Goal: Book appointment/travel/reservation

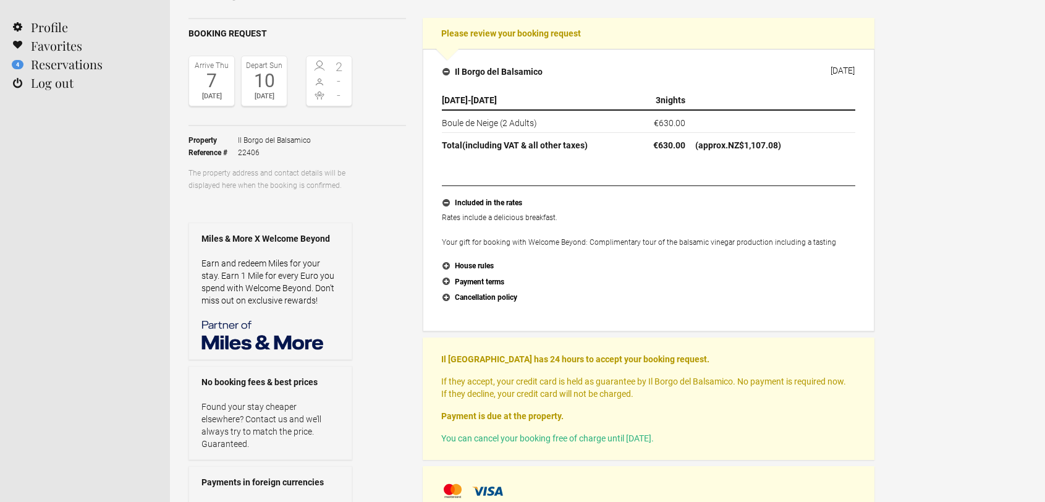
scroll to position [86, 0]
click at [445, 296] on button "Cancellation policy" at bounding box center [648, 298] width 413 height 16
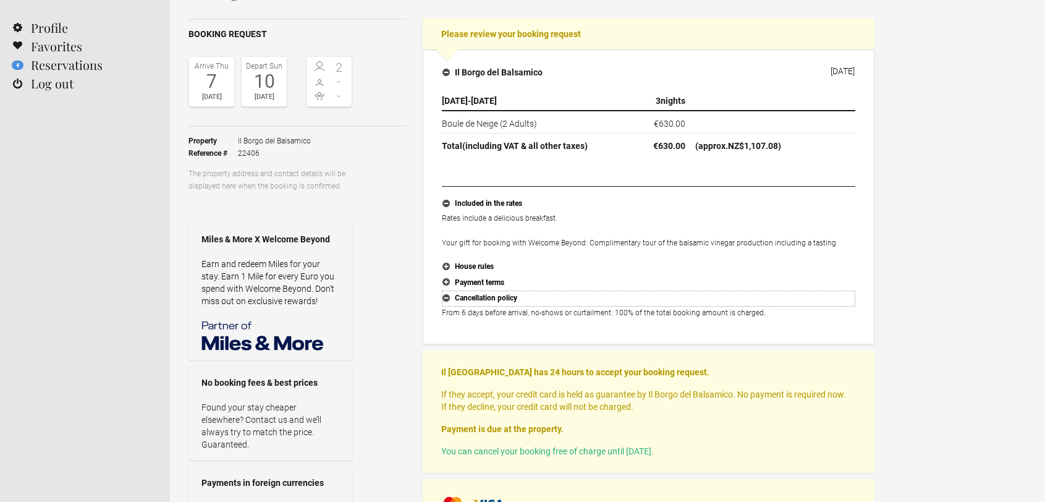
click at [445, 296] on button "Cancellation policy" at bounding box center [648, 298] width 413 height 16
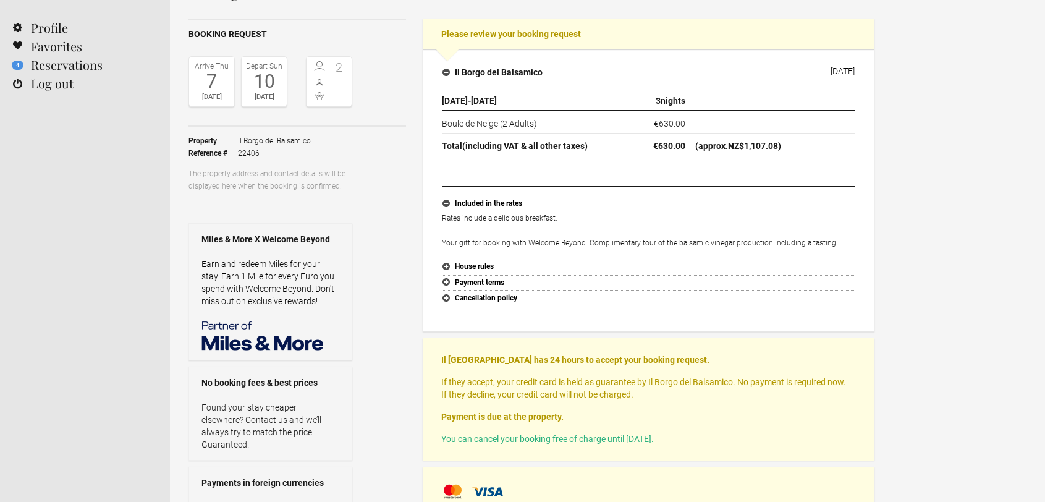
click at [446, 282] on button "Payment terms" at bounding box center [648, 283] width 413 height 16
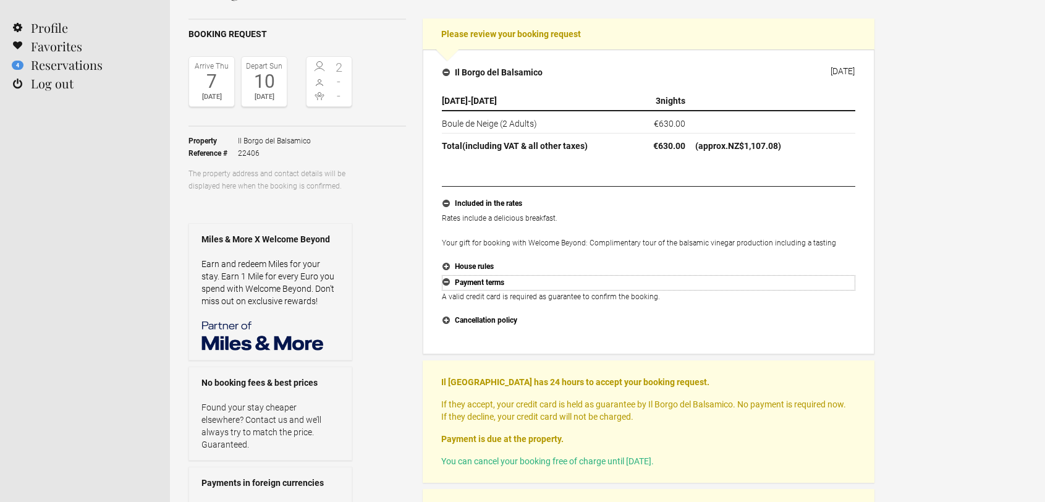
click at [446, 282] on button "Payment terms" at bounding box center [648, 283] width 413 height 16
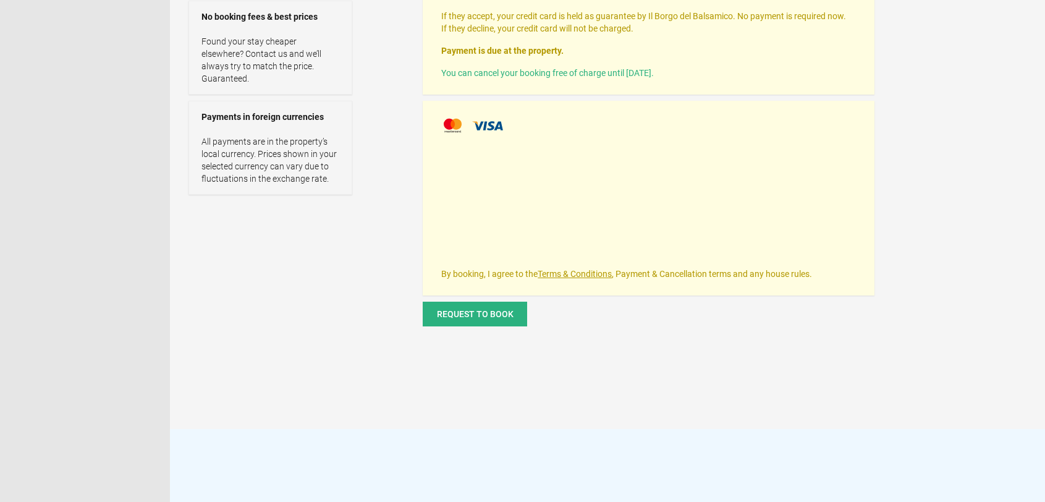
scroll to position [449, 0]
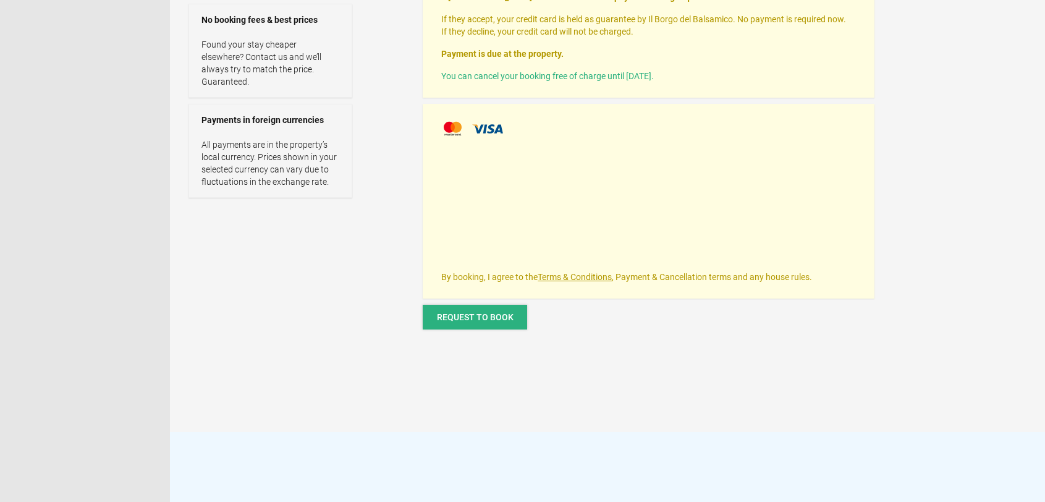
click at [465, 318] on span "Request to book" at bounding box center [475, 317] width 77 height 10
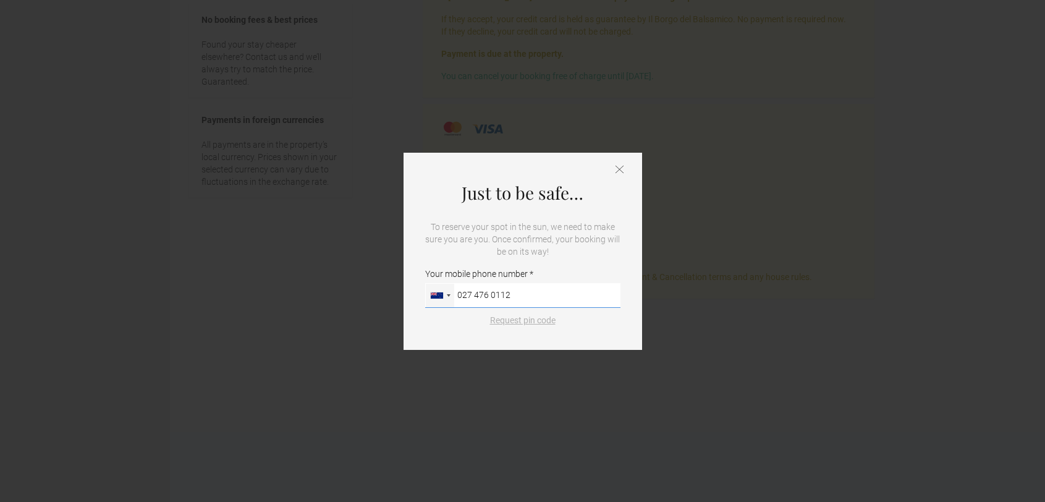
type input "027 476 0112"
click at [518, 321] on button "Request pin code" at bounding box center [522, 320] width 80 height 12
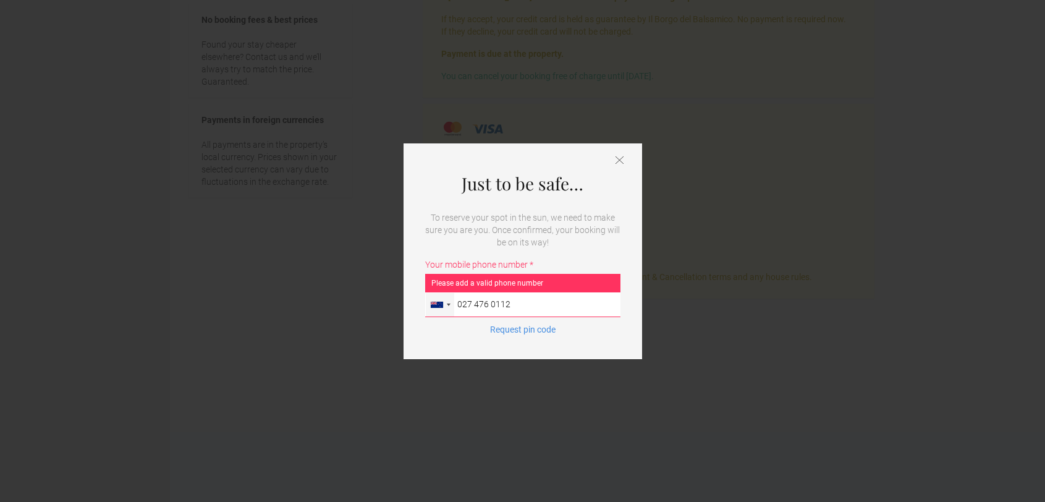
click at [618, 161] on icon at bounding box center [619, 159] width 8 height 7
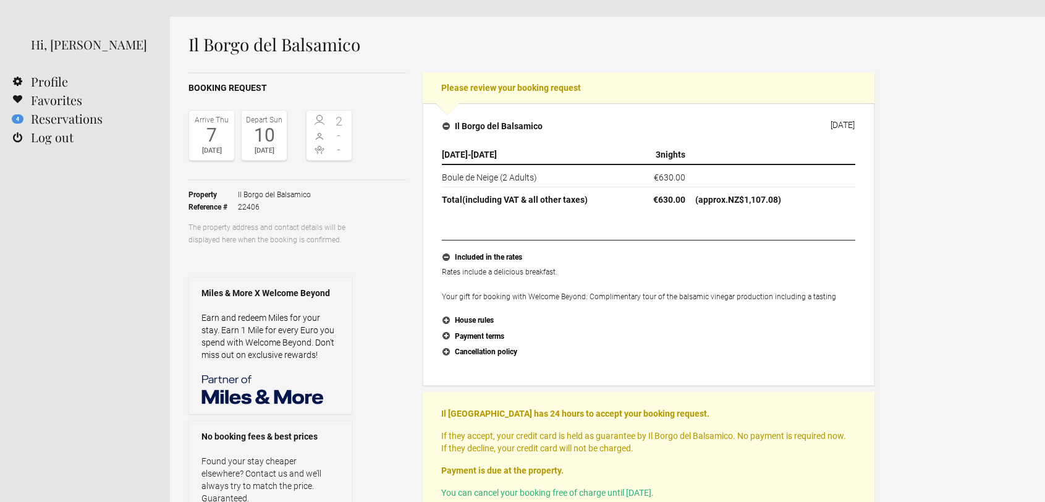
scroll to position [0, 0]
